Goal: Task Accomplishment & Management: Manage account settings

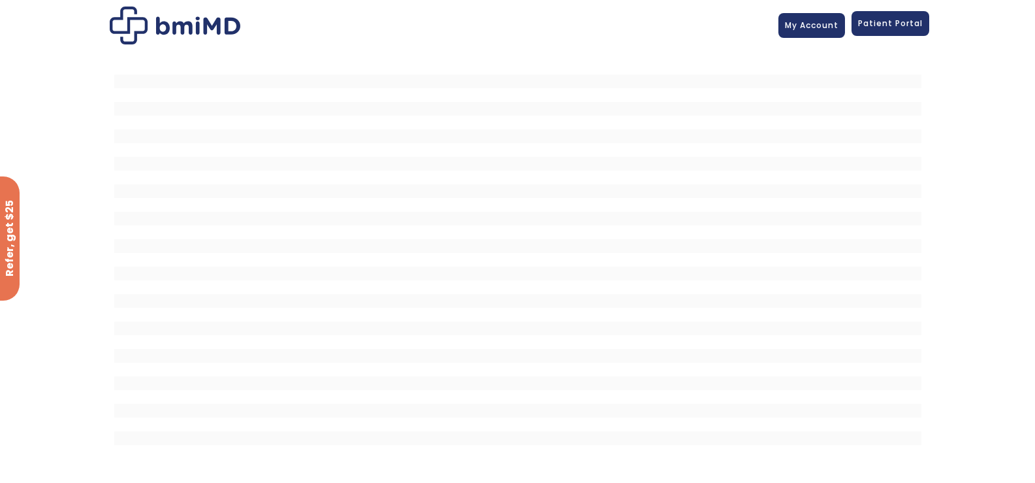
click at [857, 18] on link "Patient Portal" at bounding box center [891, 23] width 78 height 25
drag, startPoint x: 857, startPoint y: 18, endPoint x: 857, endPoint y: 34, distance: 15.7
click at [857, 34] on link "Patient Portal" at bounding box center [891, 23] width 78 height 25
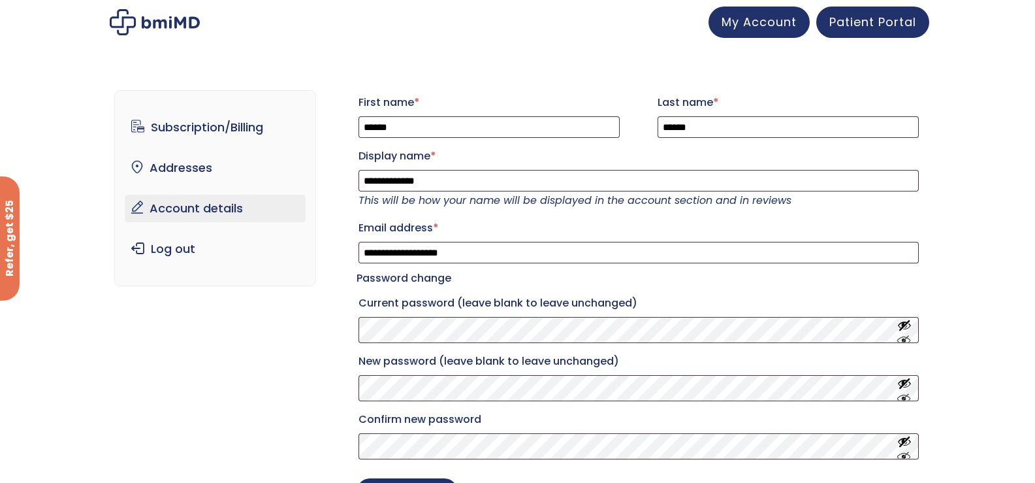
drag, startPoint x: 1042, startPoint y: 40, endPoint x: 1044, endPoint y: 7, distance: 33.4
click at [1035, 7] on html "**********" at bounding box center [517, 241] width 1035 height 483
click at [902, 17] on span "Patient Portal" at bounding box center [872, 20] width 87 height 16
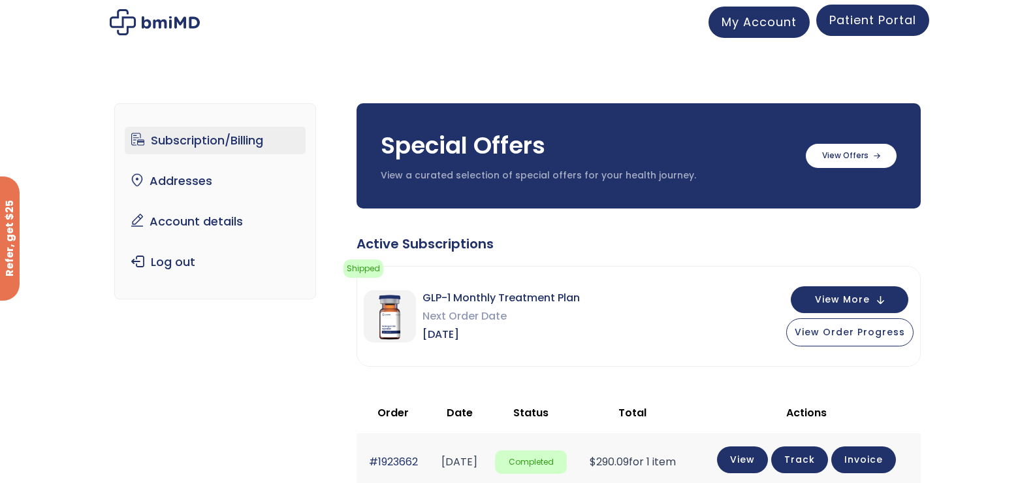
click at [884, 23] on span "Patient Portal" at bounding box center [872, 20] width 87 height 16
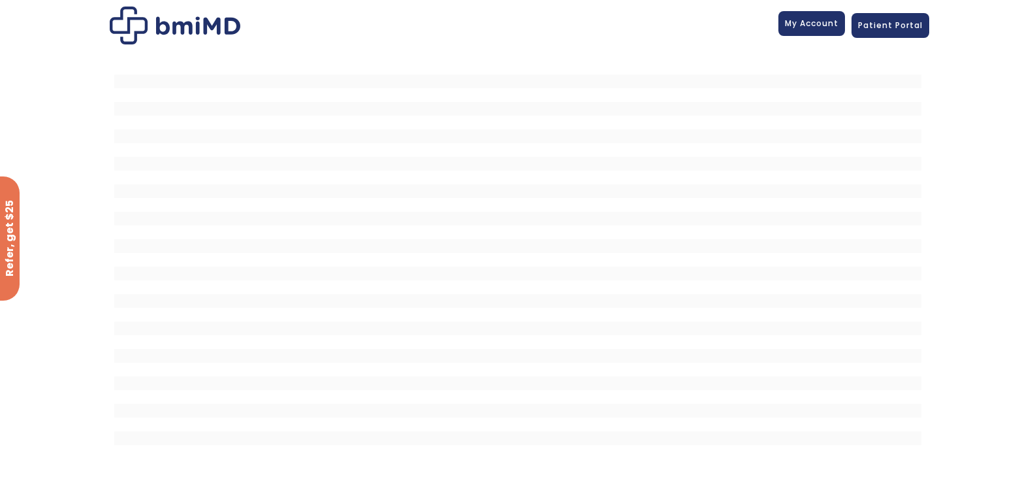
click at [812, 22] on span "My Account" at bounding box center [812, 23] width 54 height 11
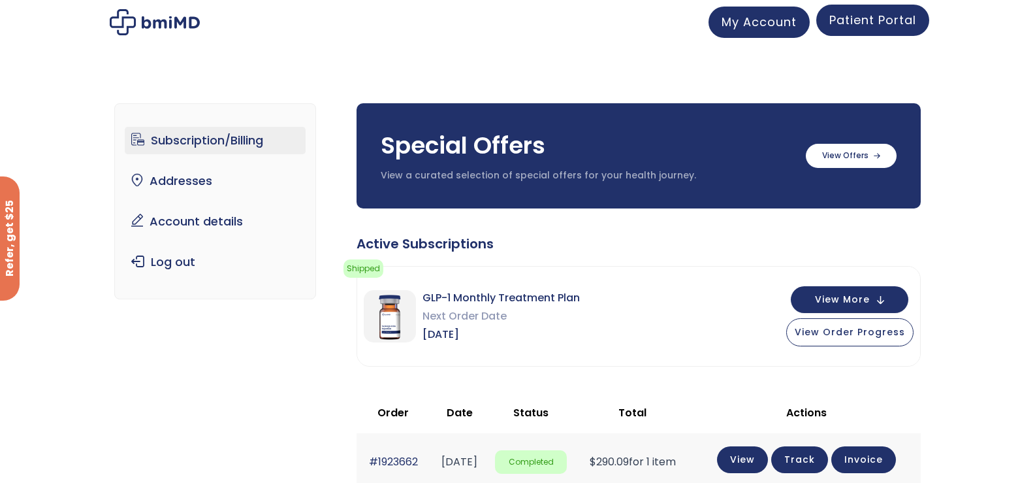
click at [867, 24] on span "Patient Portal" at bounding box center [872, 20] width 87 height 16
